Goal: Transaction & Acquisition: Purchase product/service

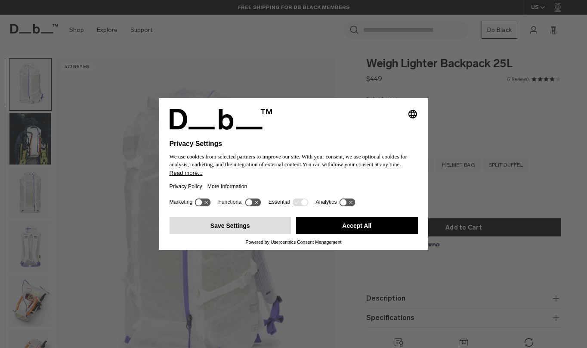
click at [268, 228] on button "Save Settings" at bounding box center [231, 225] width 122 height 17
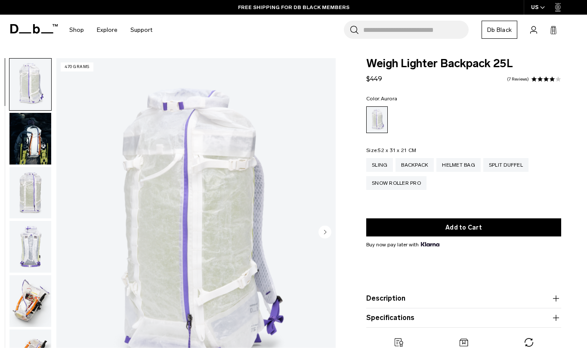
click at [325, 230] on circle "Next slide" at bounding box center [325, 231] width 13 height 13
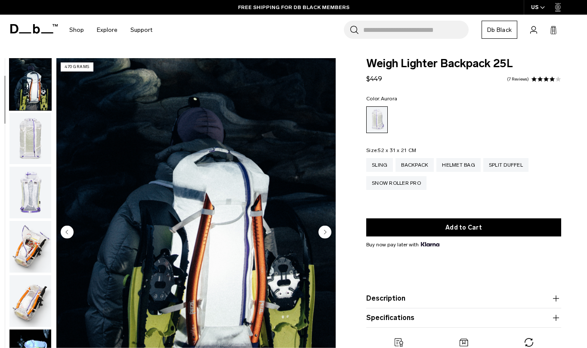
click at [325, 230] on circle "Next slide" at bounding box center [325, 231] width 13 height 13
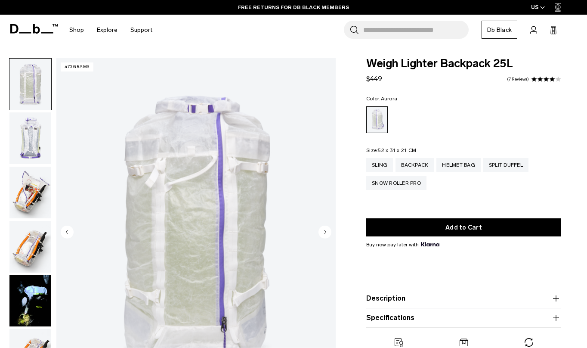
click at [325, 230] on circle "Next slide" at bounding box center [325, 231] width 13 height 13
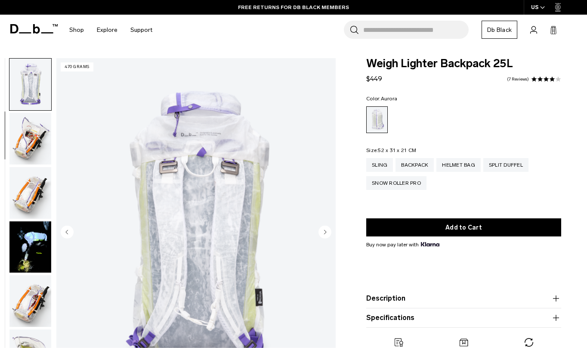
click at [325, 230] on circle "Next slide" at bounding box center [325, 231] width 13 height 13
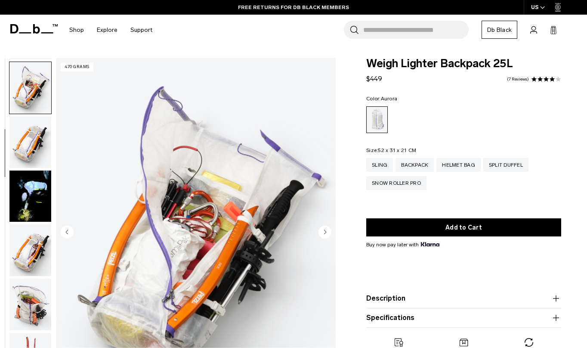
scroll to position [217, 0]
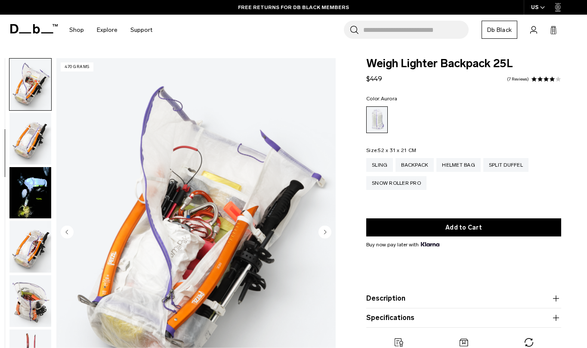
click at [325, 230] on circle "Next slide" at bounding box center [325, 231] width 13 height 13
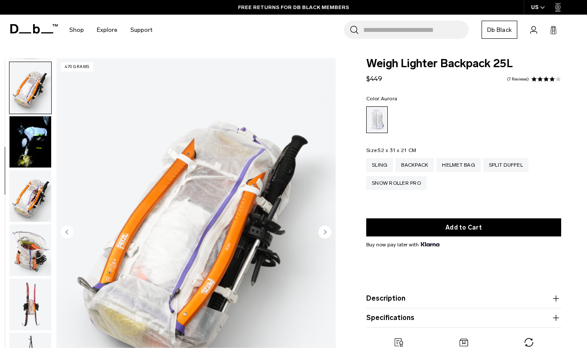
scroll to position [271, 0]
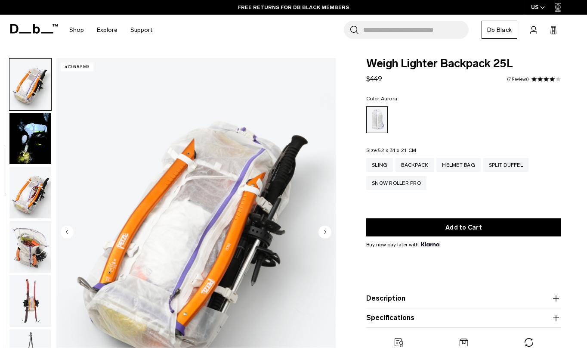
click at [325, 230] on circle "Next slide" at bounding box center [325, 231] width 13 height 13
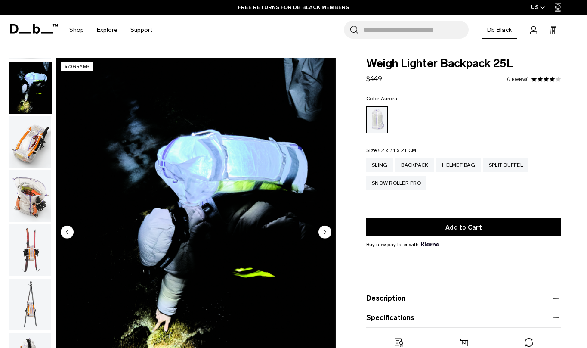
scroll to position [325, 0]
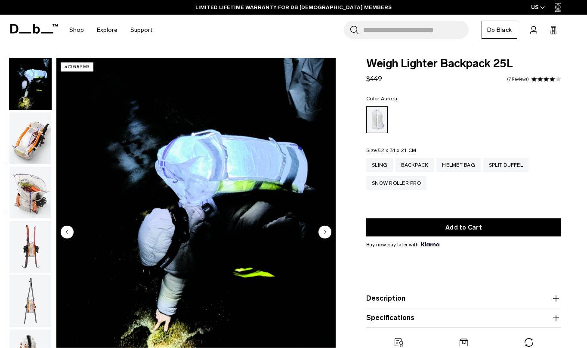
click at [325, 230] on circle "Next slide" at bounding box center [325, 231] width 13 height 13
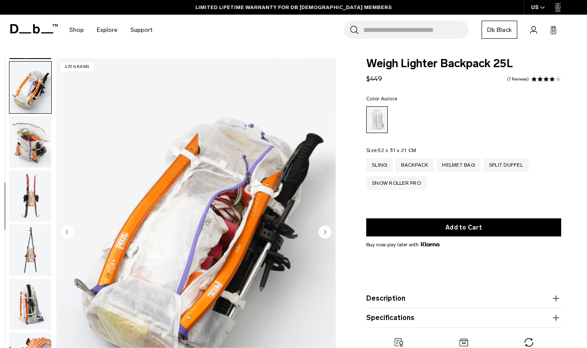
scroll to position [379, 0]
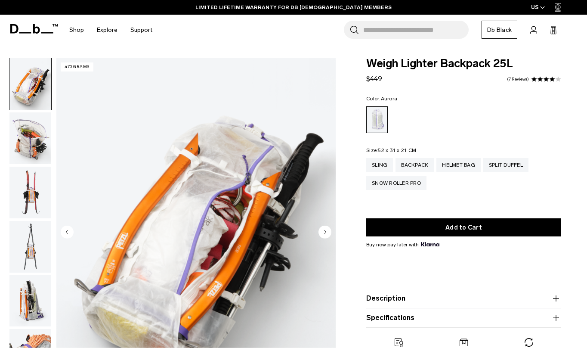
click at [325, 230] on circle "Next slide" at bounding box center [325, 231] width 13 height 13
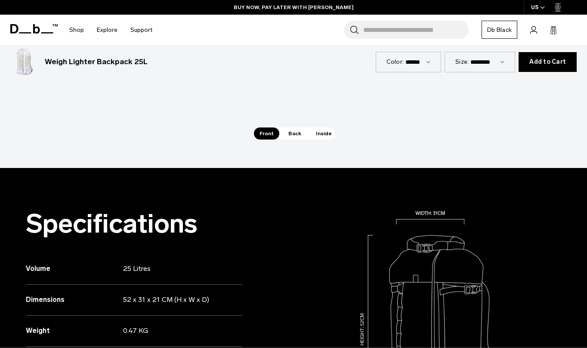
scroll to position [723, 0]
